Goal: Navigation & Orientation: Go to known website

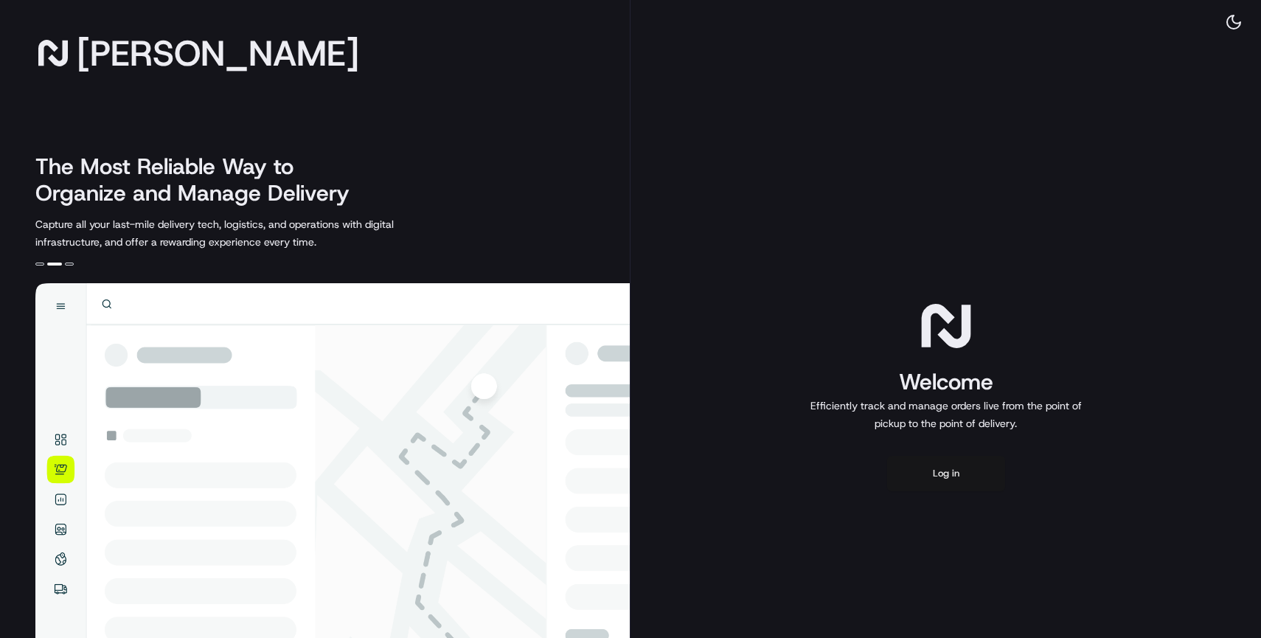
click at [960, 473] on button "Log in" at bounding box center [946, 473] width 118 height 35
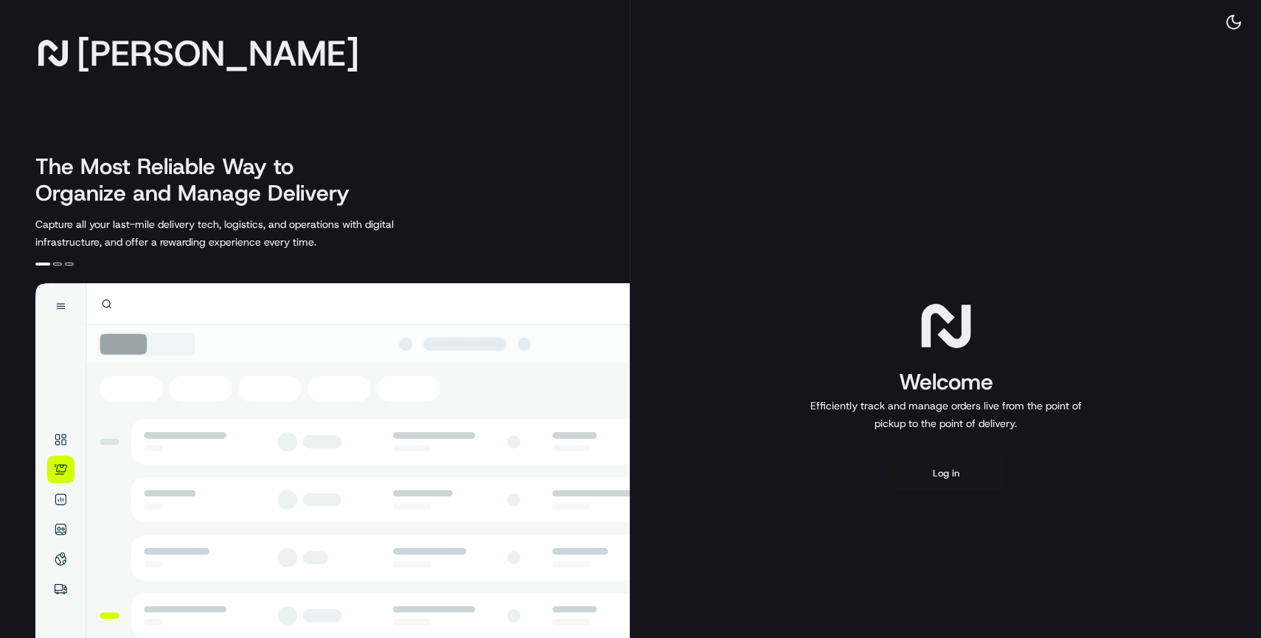
click at [957, 466] on button "Log in" at bounding box center [946, 473] width 118 height 35
